Goal: Transaction & Acquisition: Purchase product/service

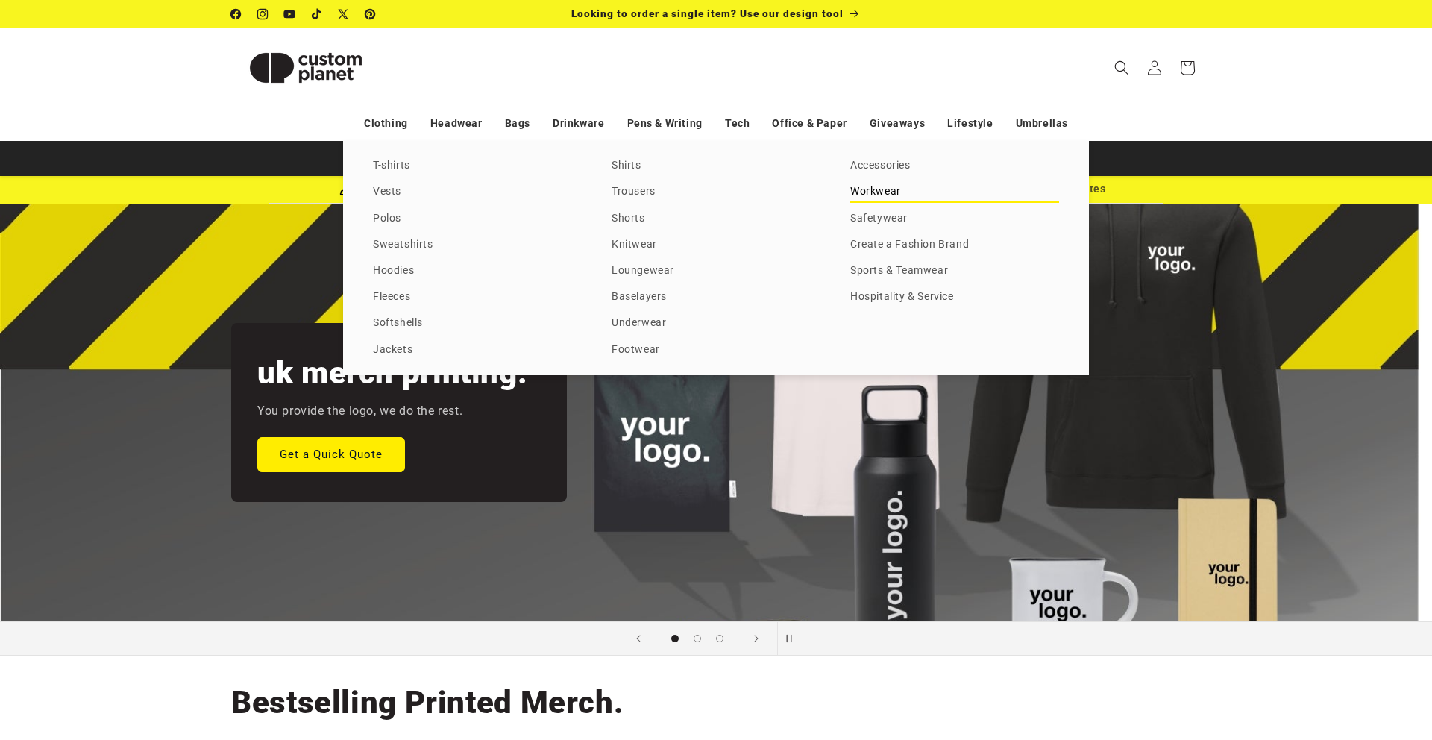
click at [884, 197] on link "Workwear" at bounding box center [954, 192] width 209 height 20
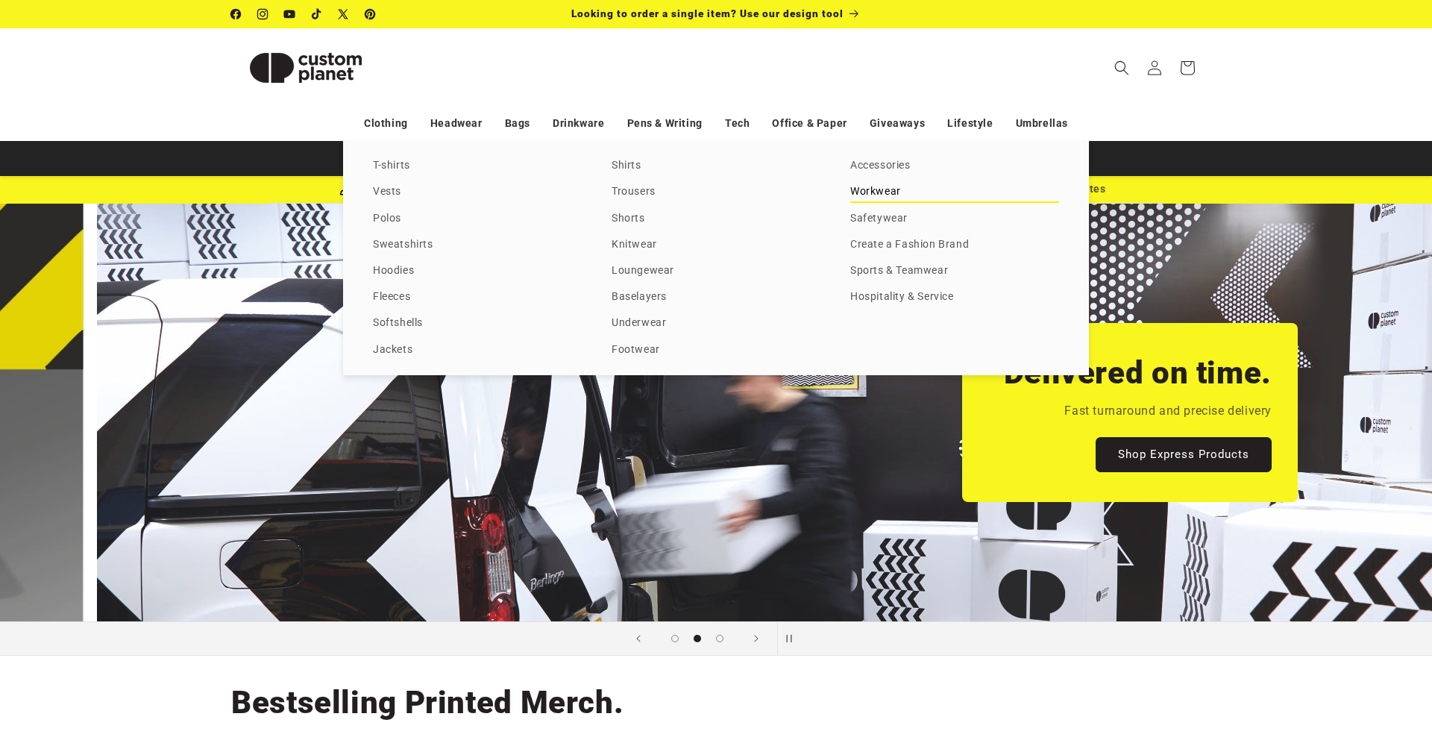
scroll to position [0, 1381]
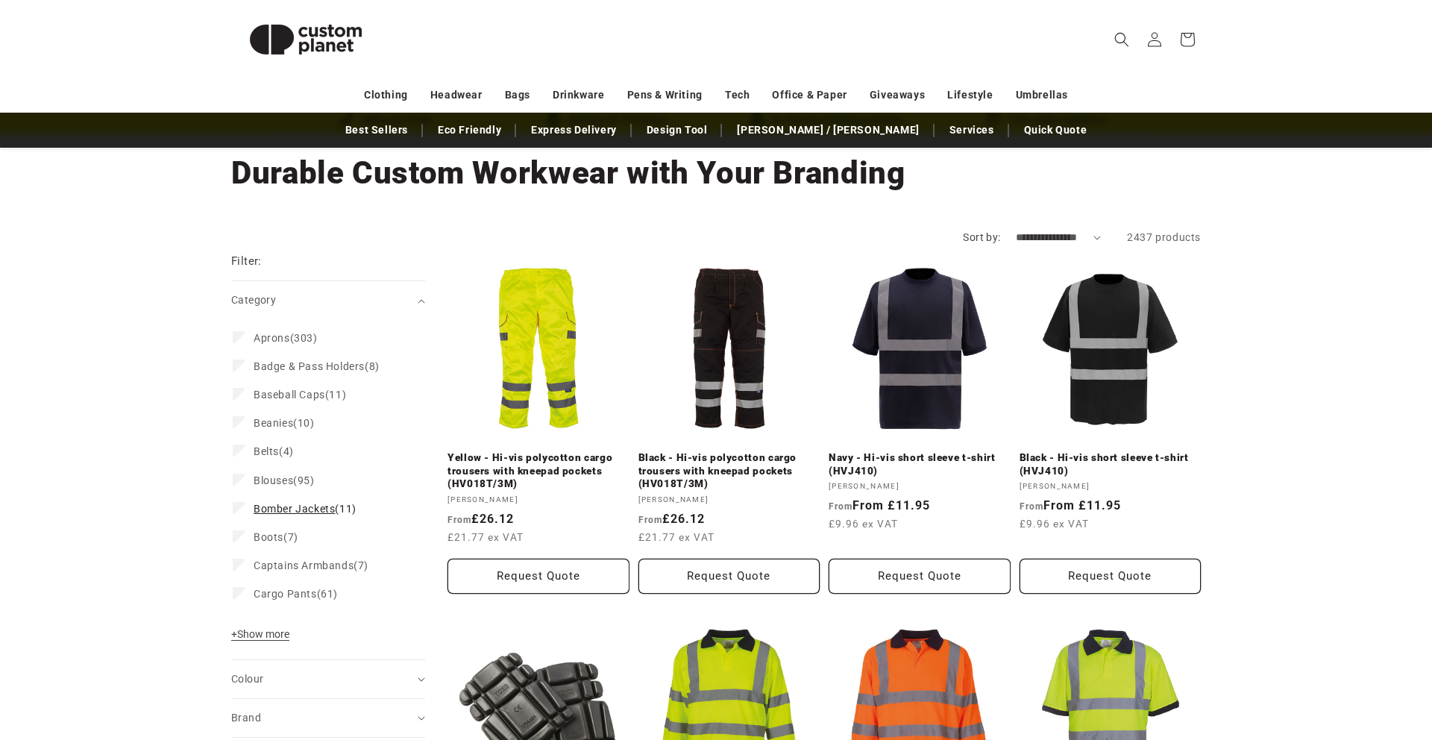
scroll to position [86, 0]
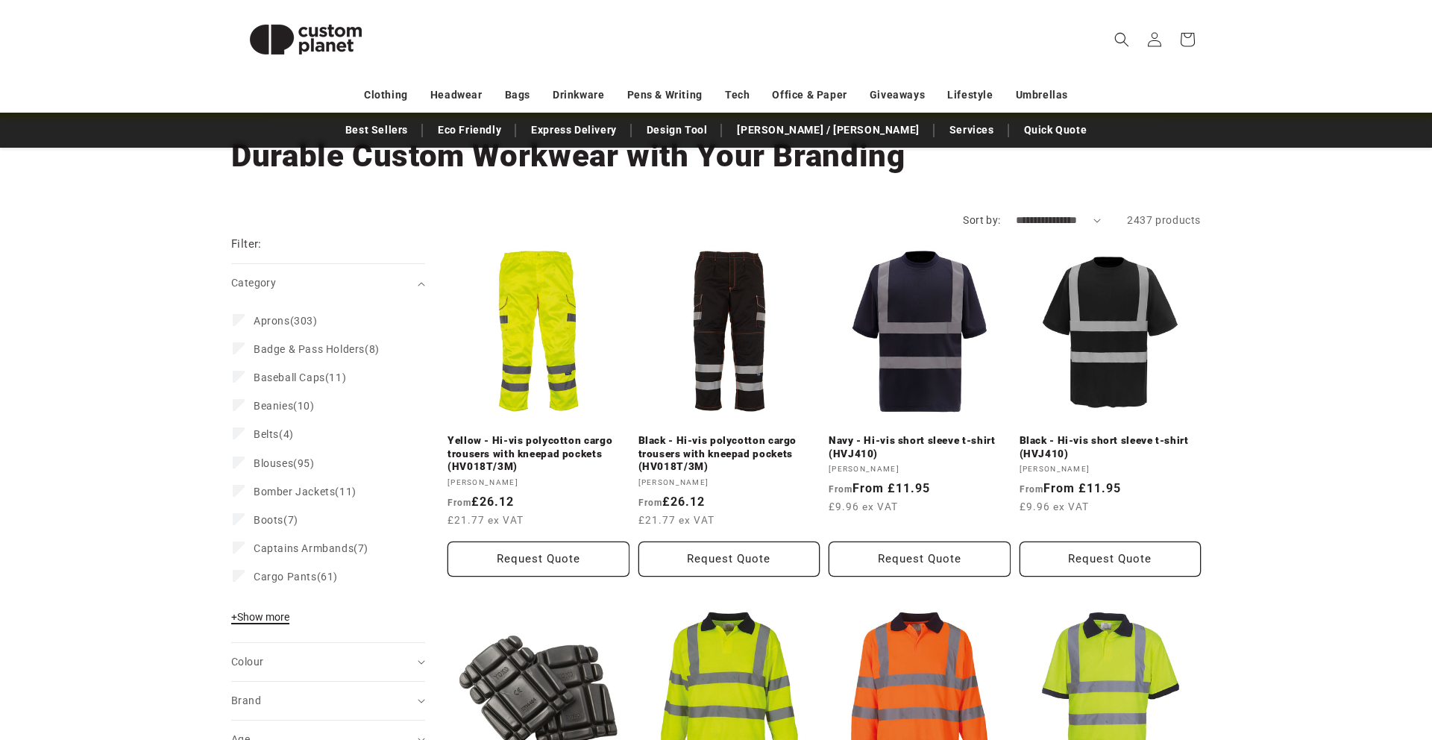
click at [277, 614] on span "+ Show more" at bounding box center [260, 617] width 58 height 12
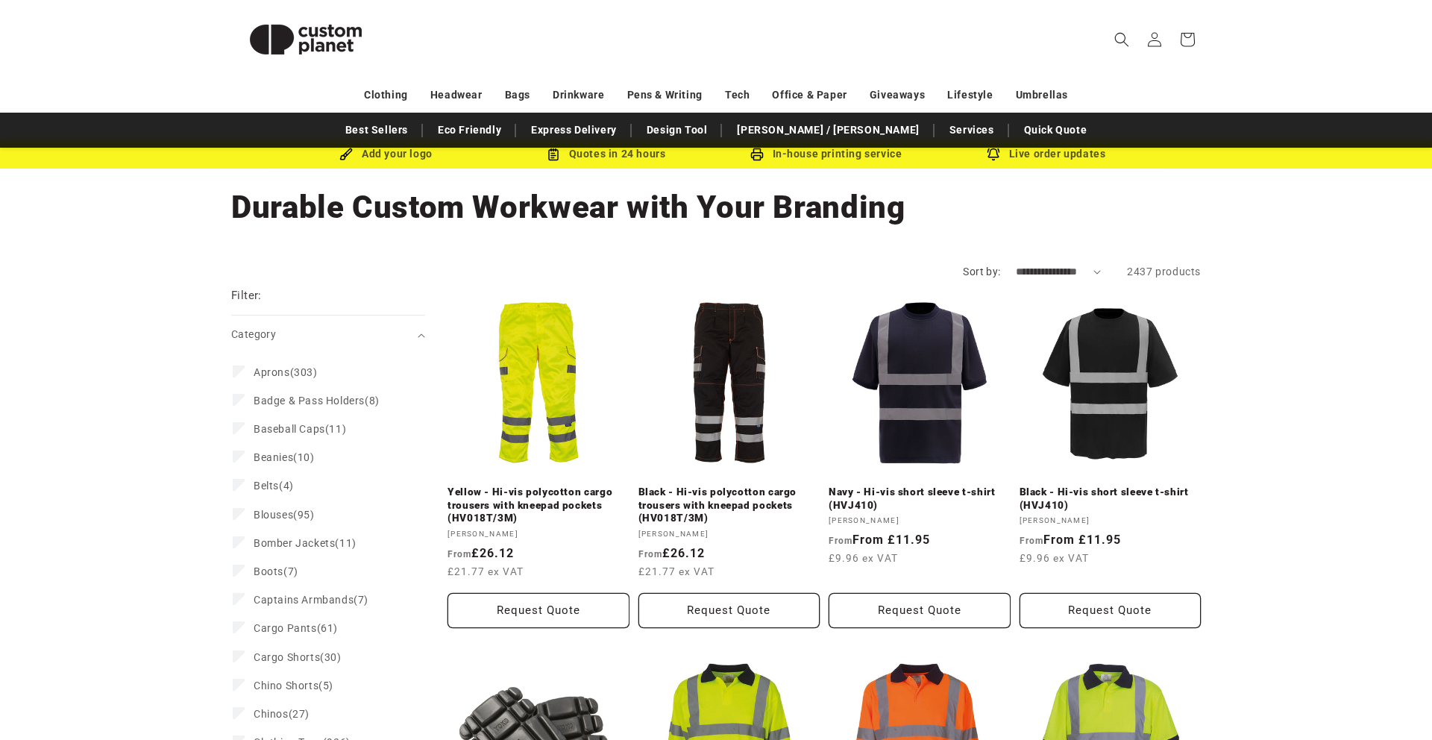
scroll to position [0, 0]
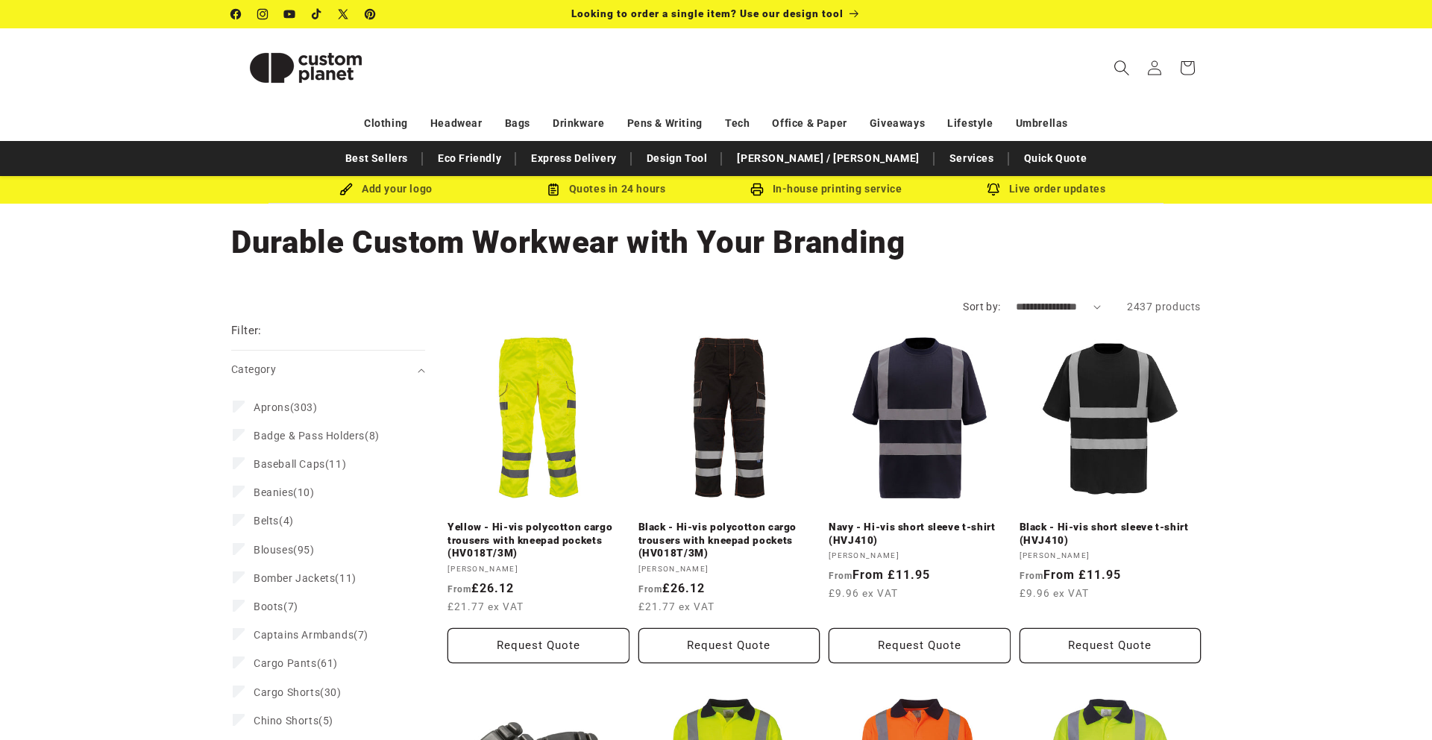
click at [1126, 72] on icon "Search" at bounding box center [1121, 68] width 16 height 16
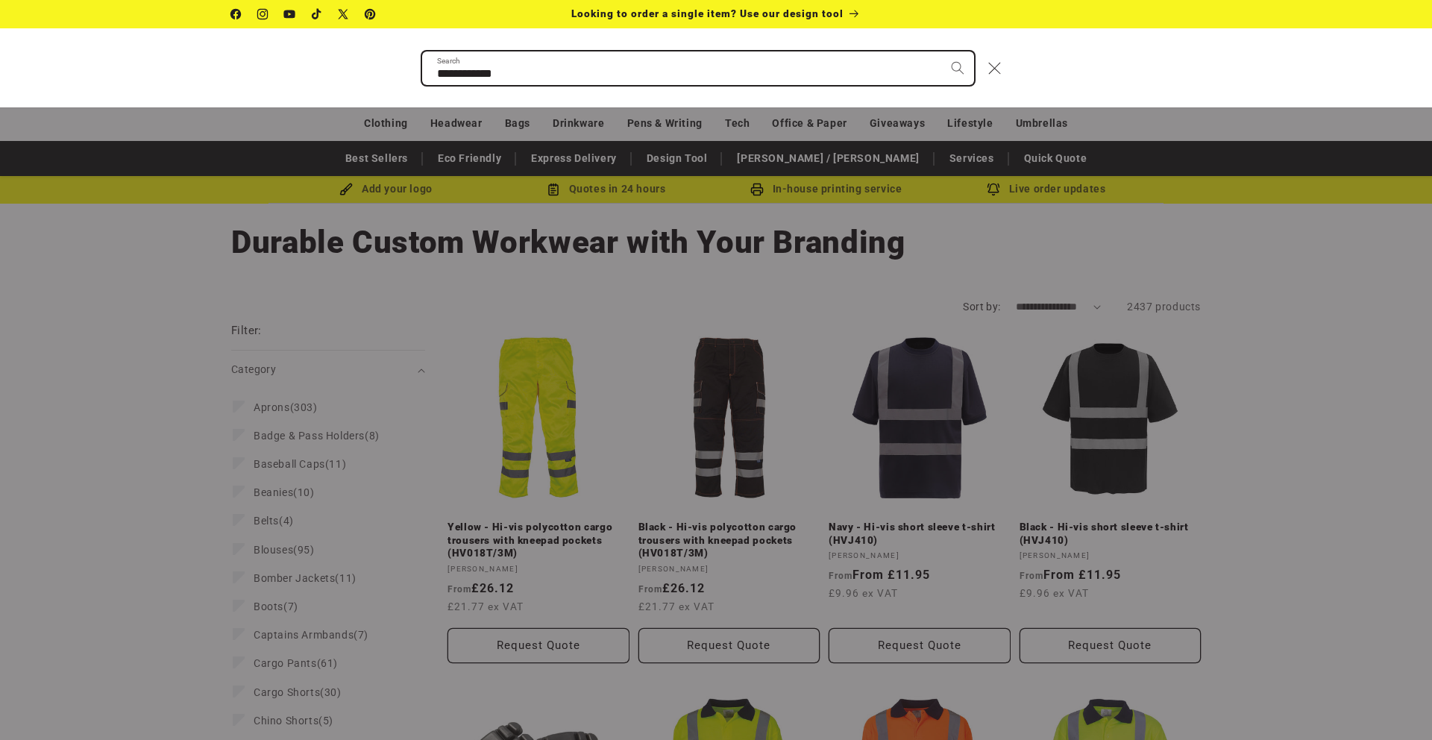
type input "**********"
click at [941, 51] on button "Search" at bounding box center [957, 67] width 33 height 33
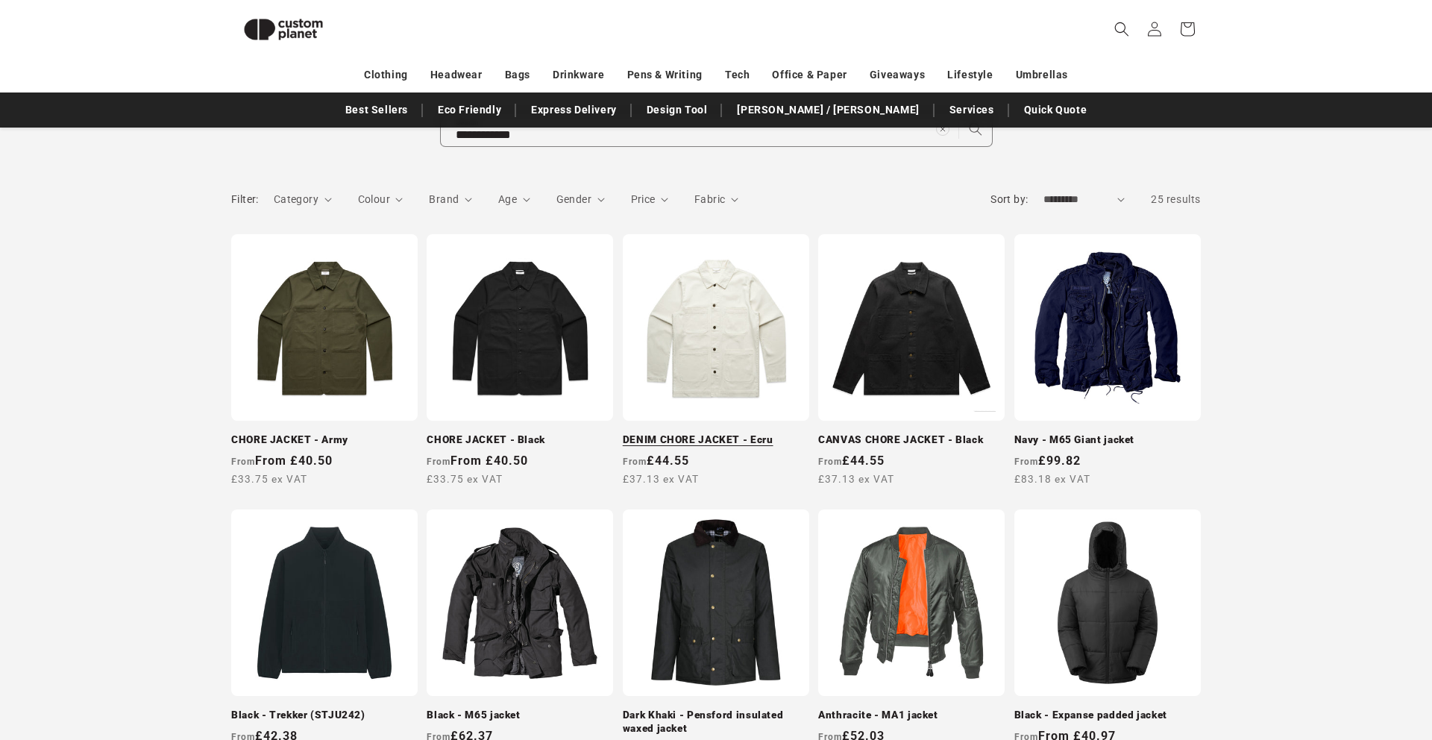
scroll to position [159, 0]
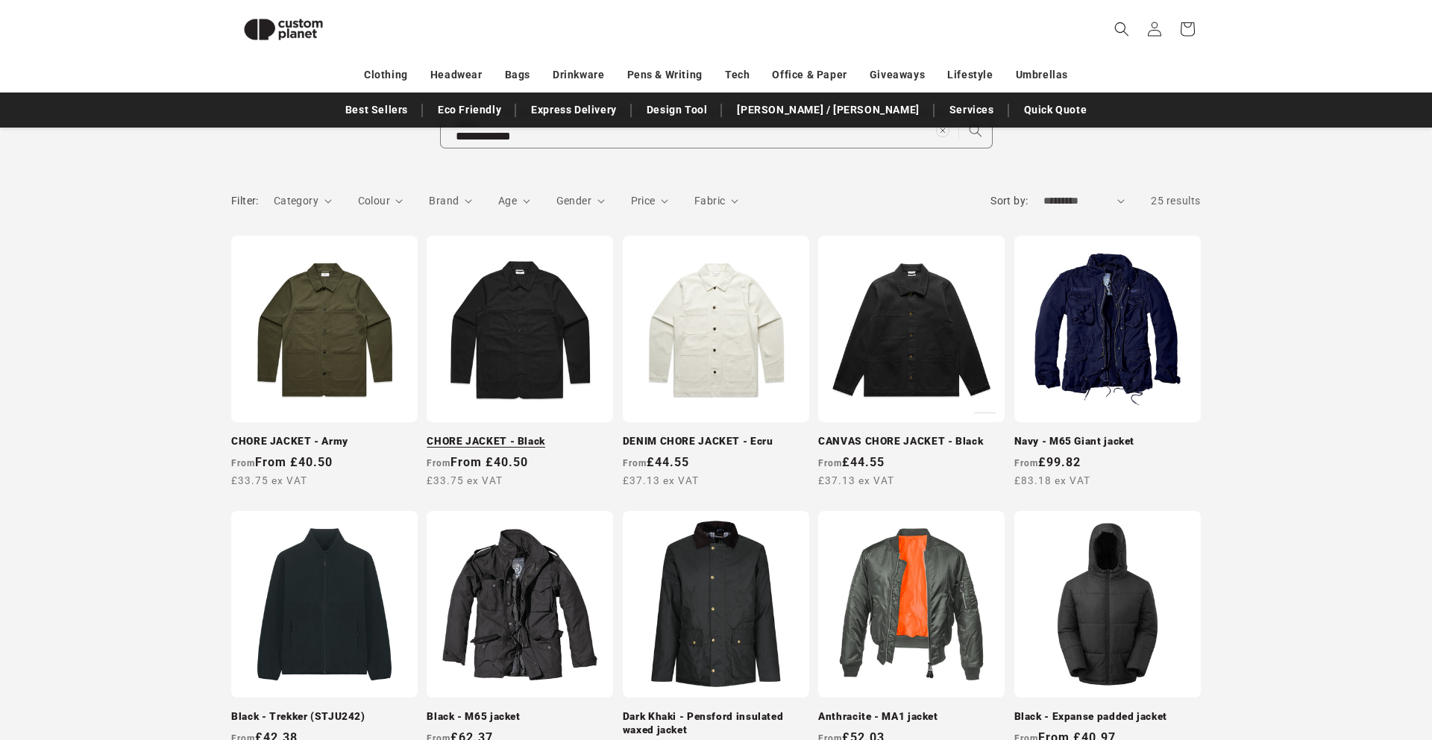
click at [526, 435] on link "CHORE JACKET - Black" at bounding box center [520, 441] width 186 height 13
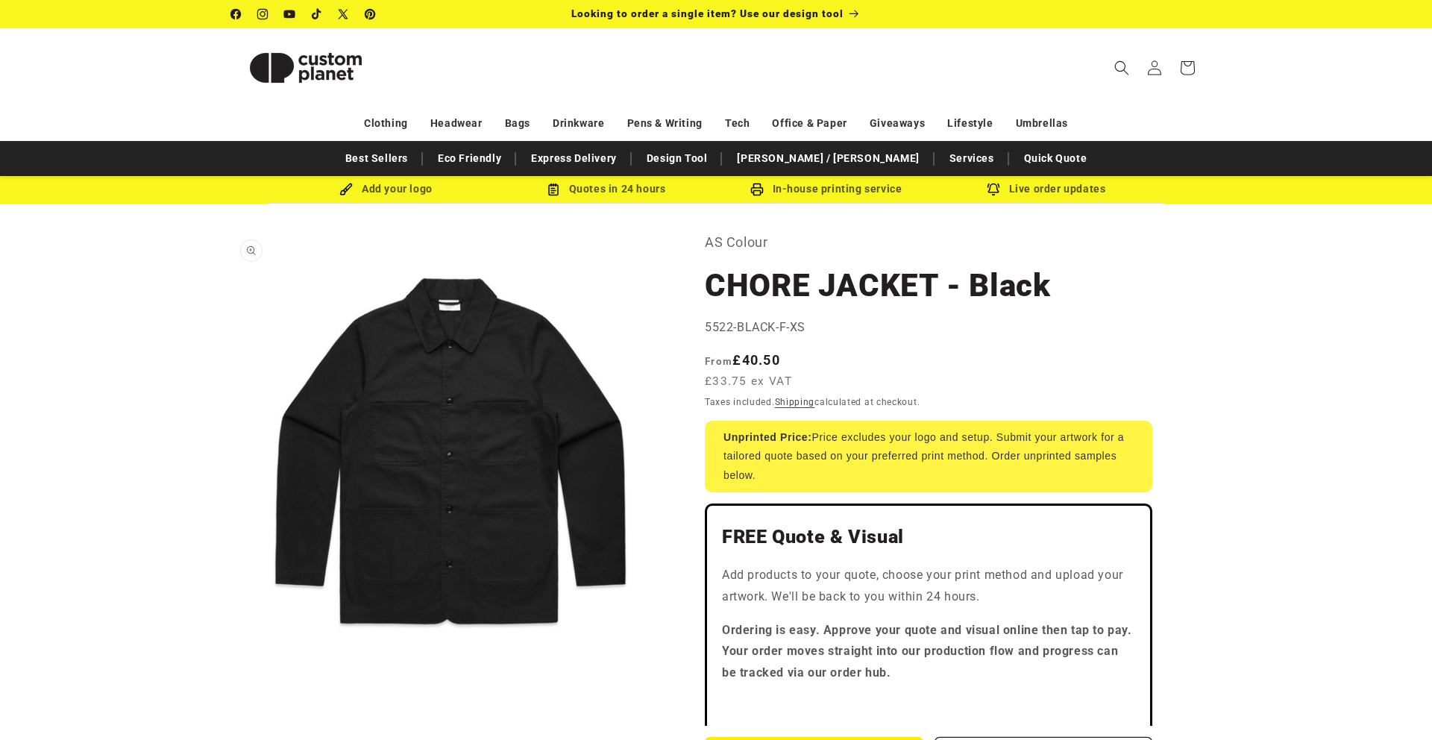
click at [231, 667] on button "Open media 1 in modal" at bounding box center [231, 667] width 0 height 0
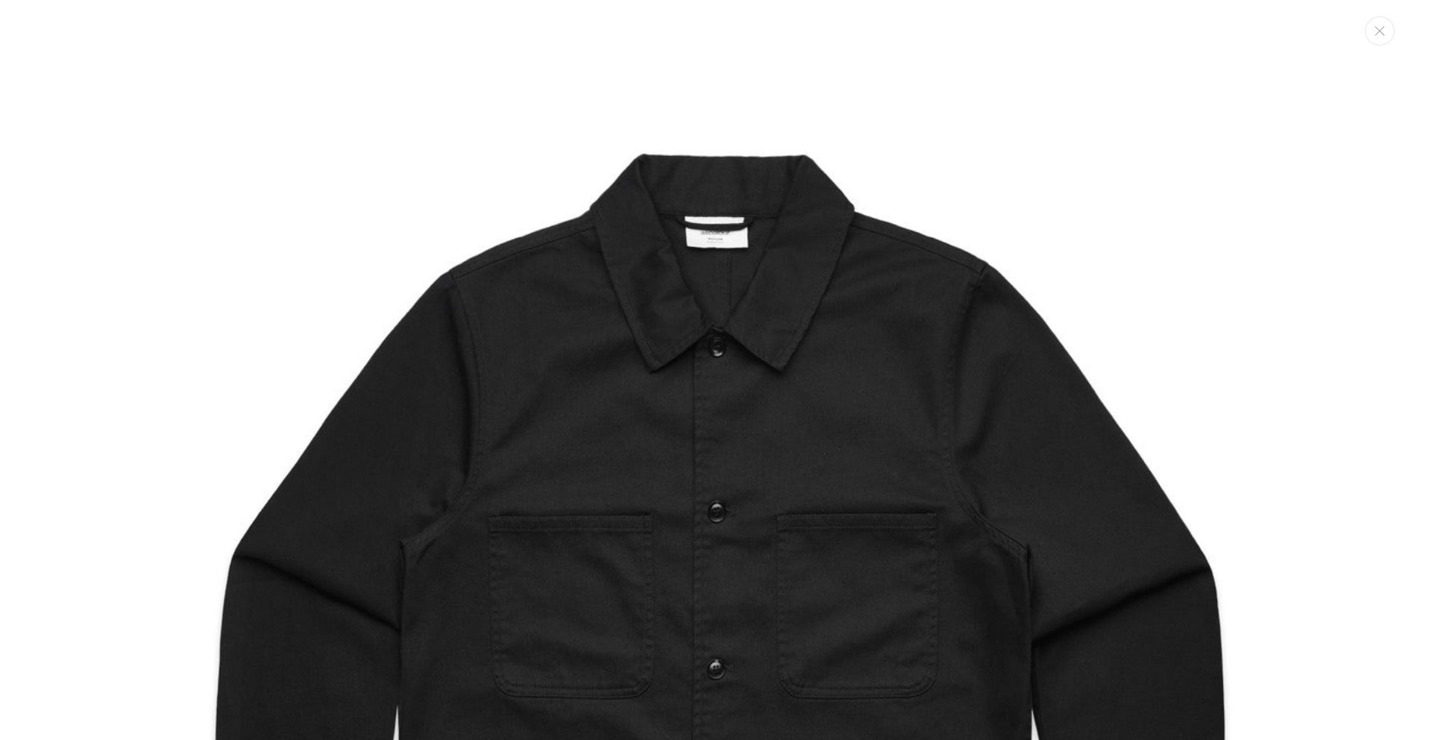
click at [1236, 243] on img "Media gallery" at bounding box center [716, 649] width 1268 height 1268
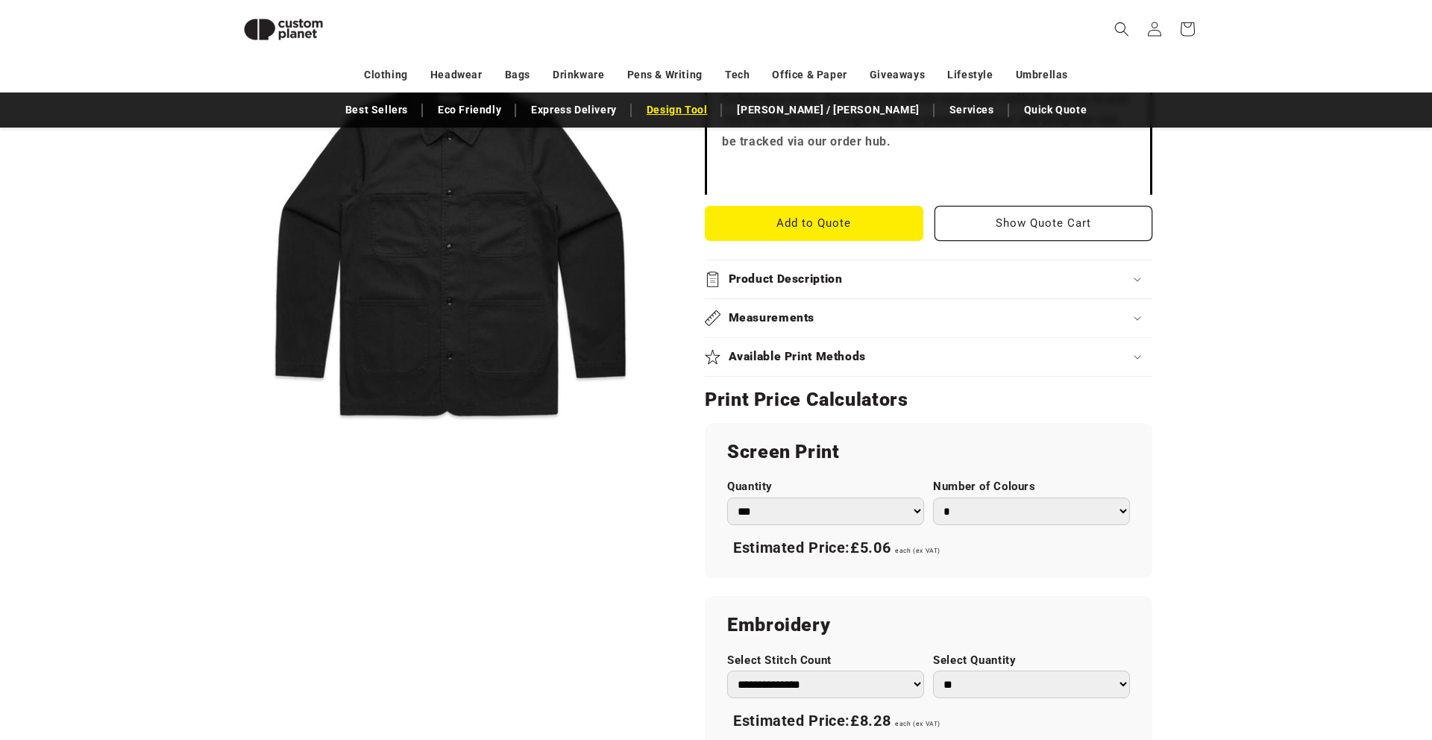
scroll to position [488, 0]
